Goal: Find specific page/section: Find specific page/section

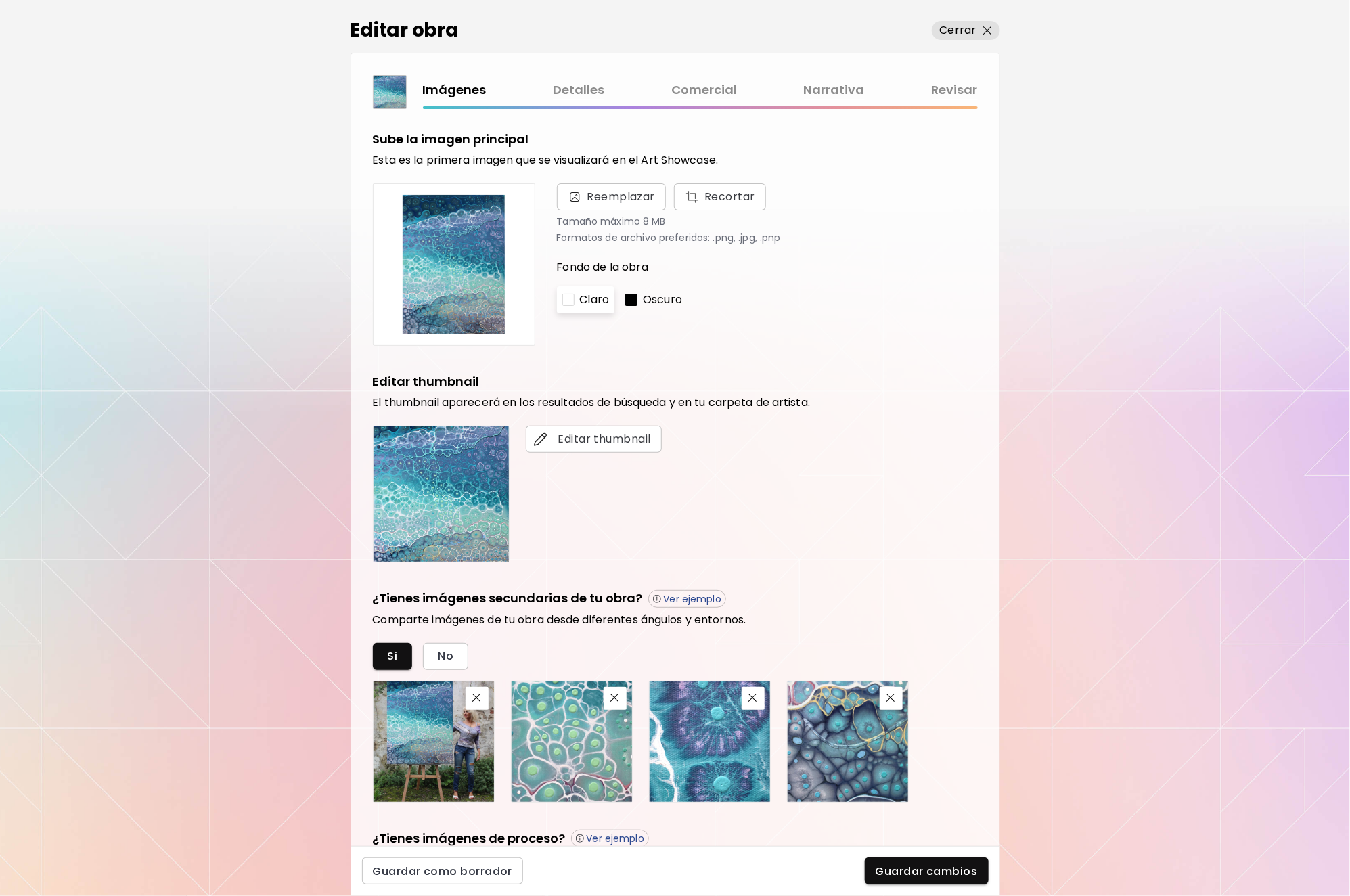
click at [1235, 83] on div "Editar obra Cerrar Imágenes Detalles Comercial Narrativa Revisar Sube la imagen…" at bounding box center [675, 448] width 1350 height 896
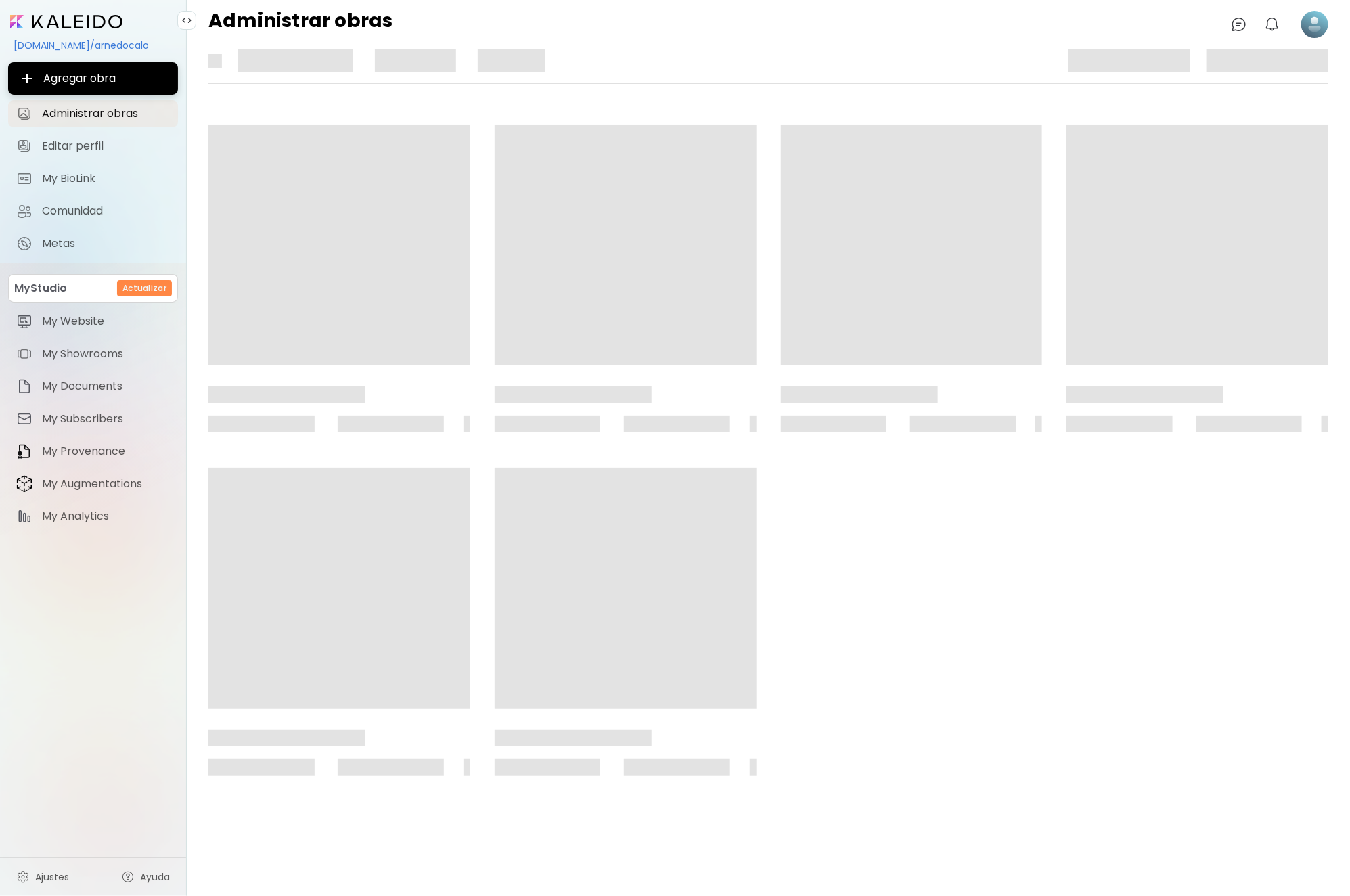
click at [697, 219] on span at bounding box center [625, 245] width 262 height 241
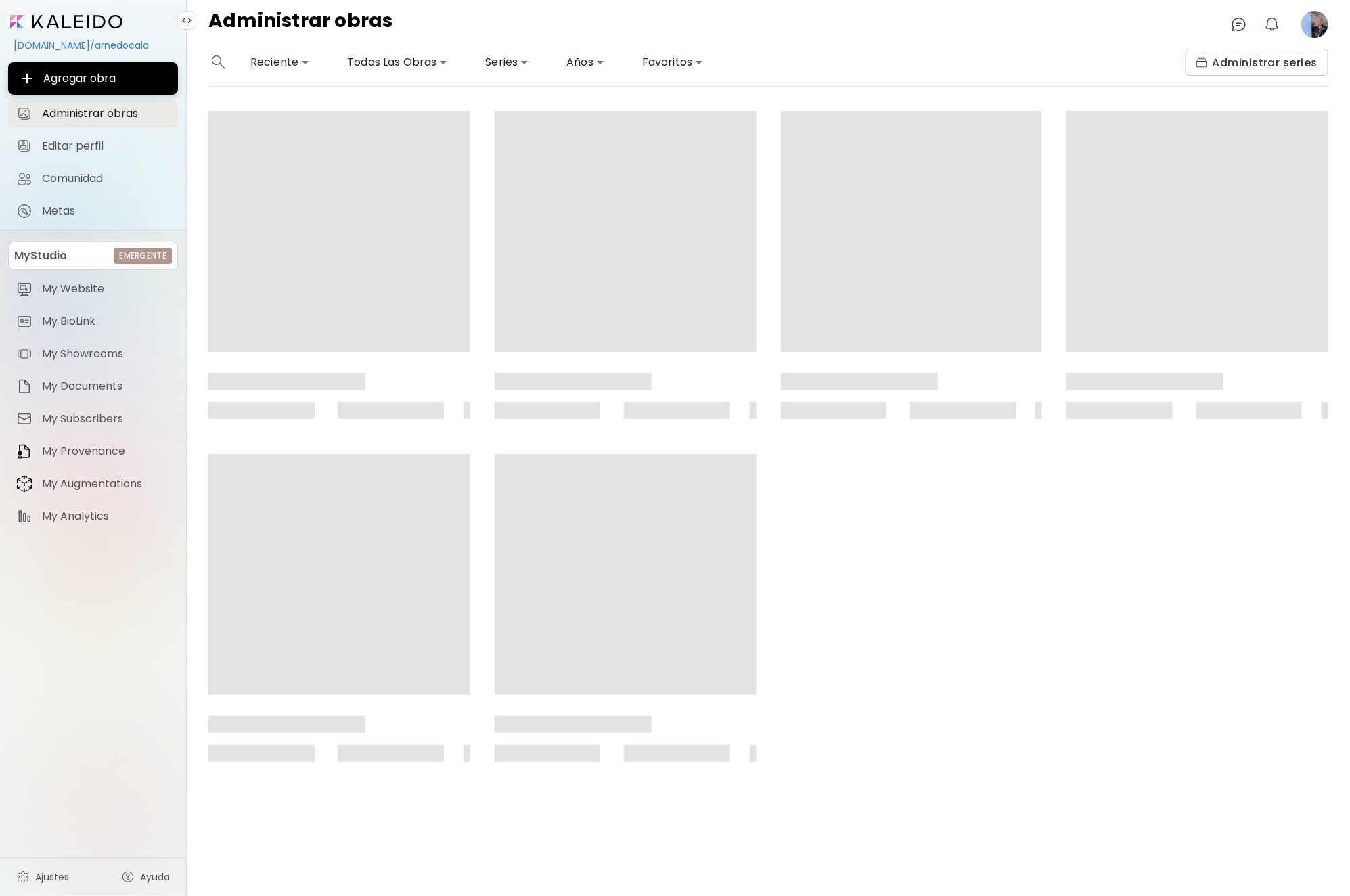
click at [1320, 21] on image at bounding box center [1315, 25] width 27 height 27
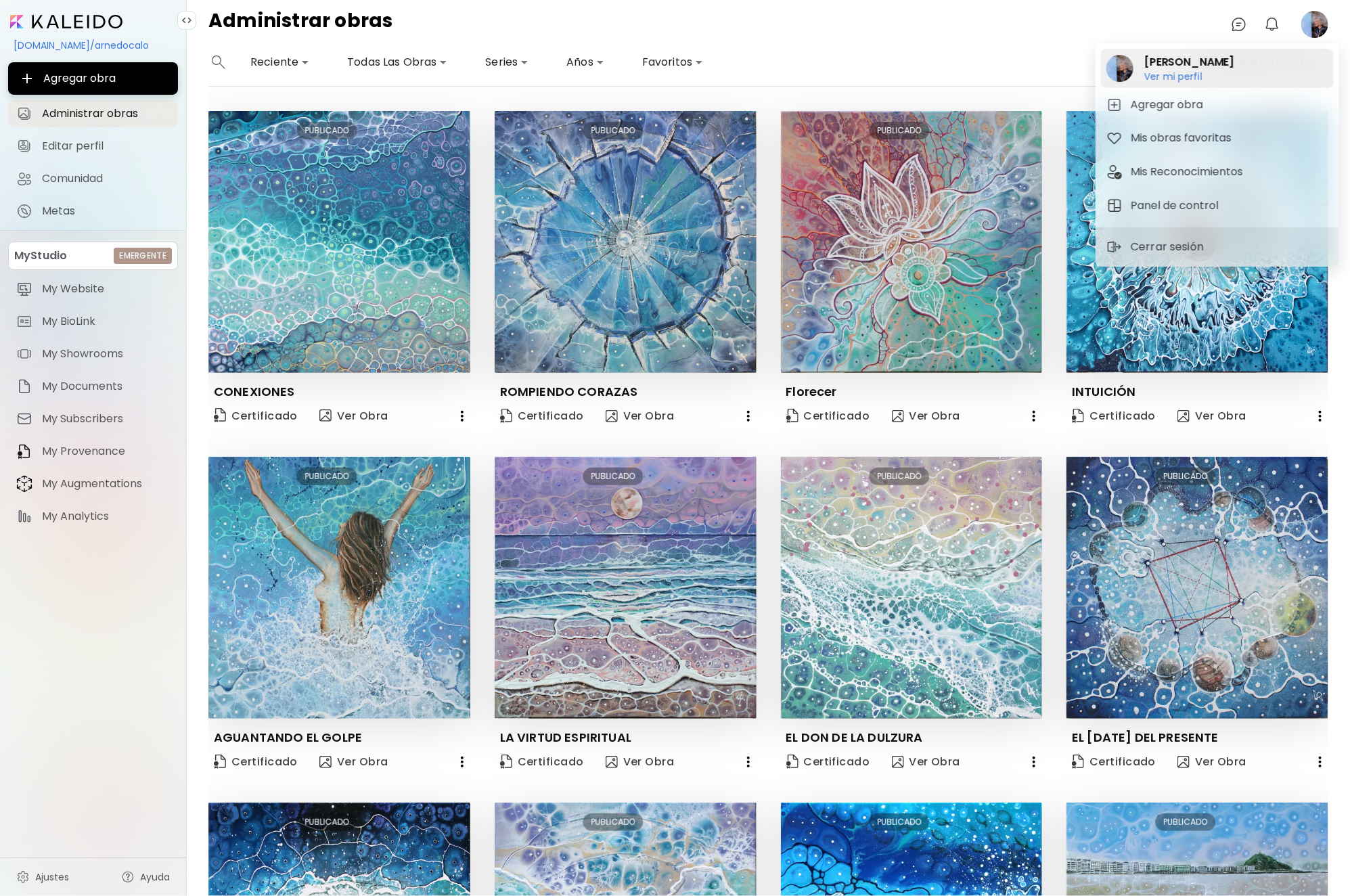
click at [1197, 60] on h2 "[PERSON_NAME]" at bounding box center [1189, 62] width 90 height 16
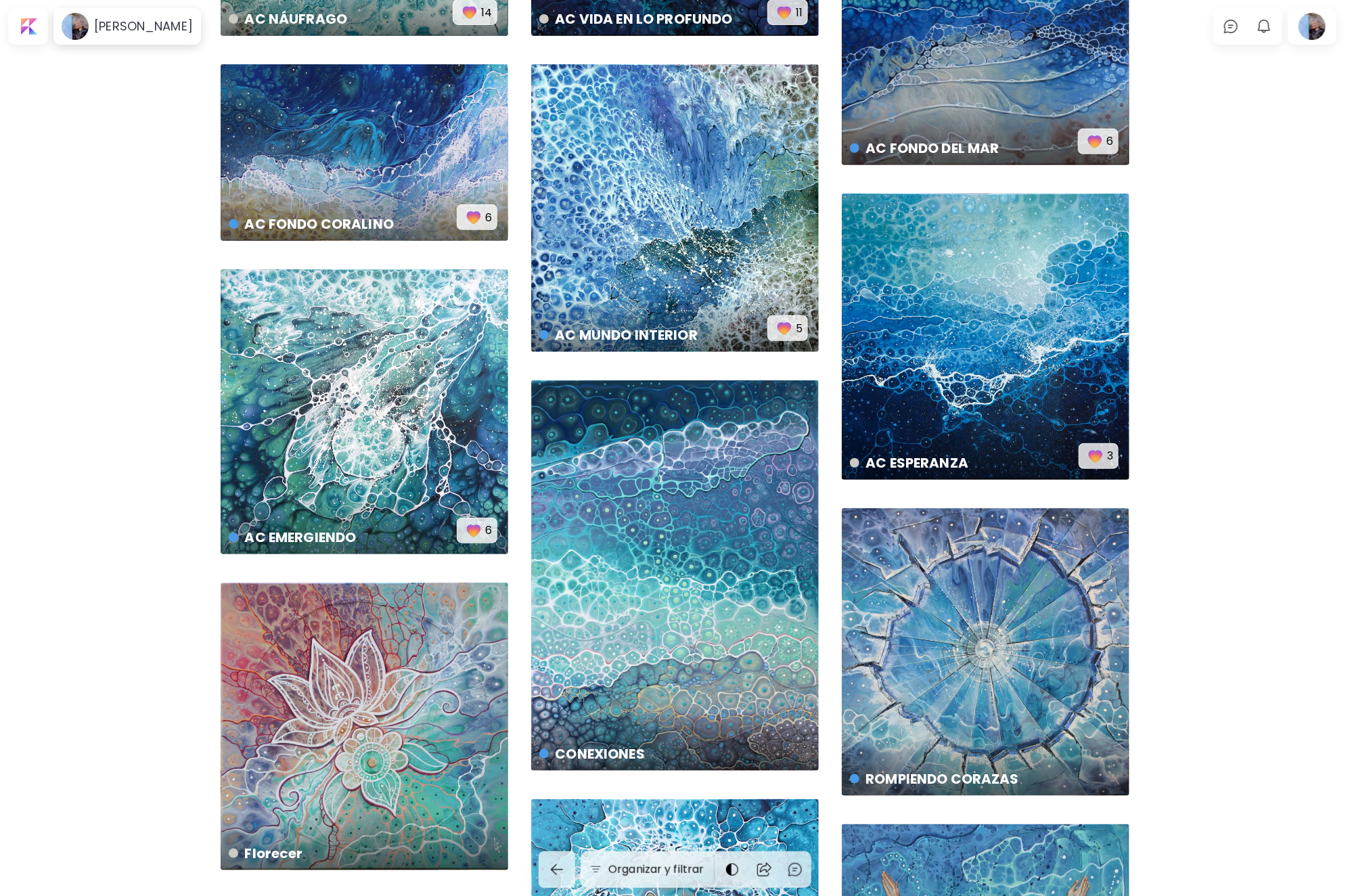
scroll to position [287, 0]
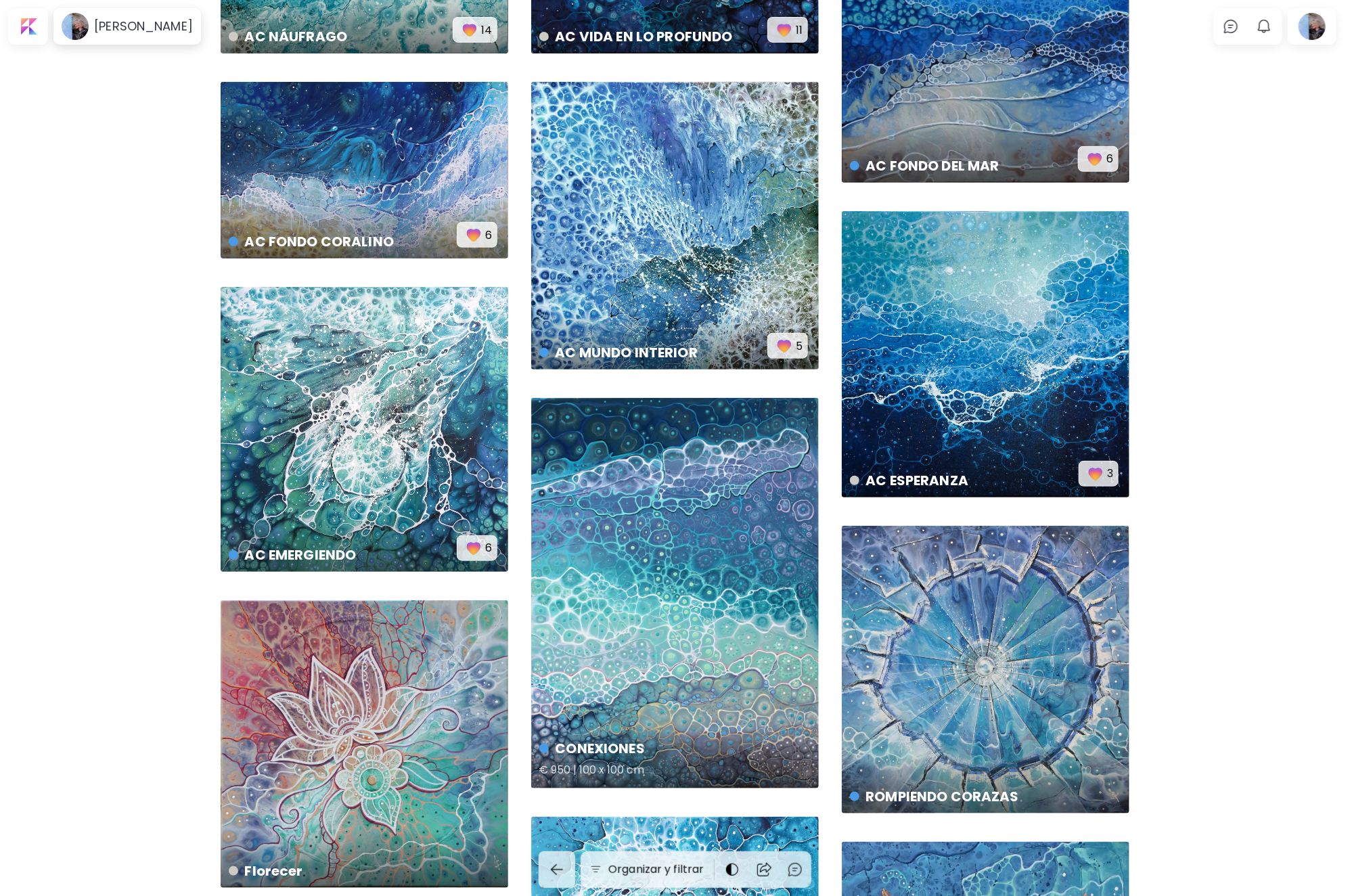
click at [673, 609] on div "CONEXIONES € 950 | 100 x 100 cm" at bounding box center [675, 592] width 288 height 390
